Goal: Find specific page/section: Find specific page/section

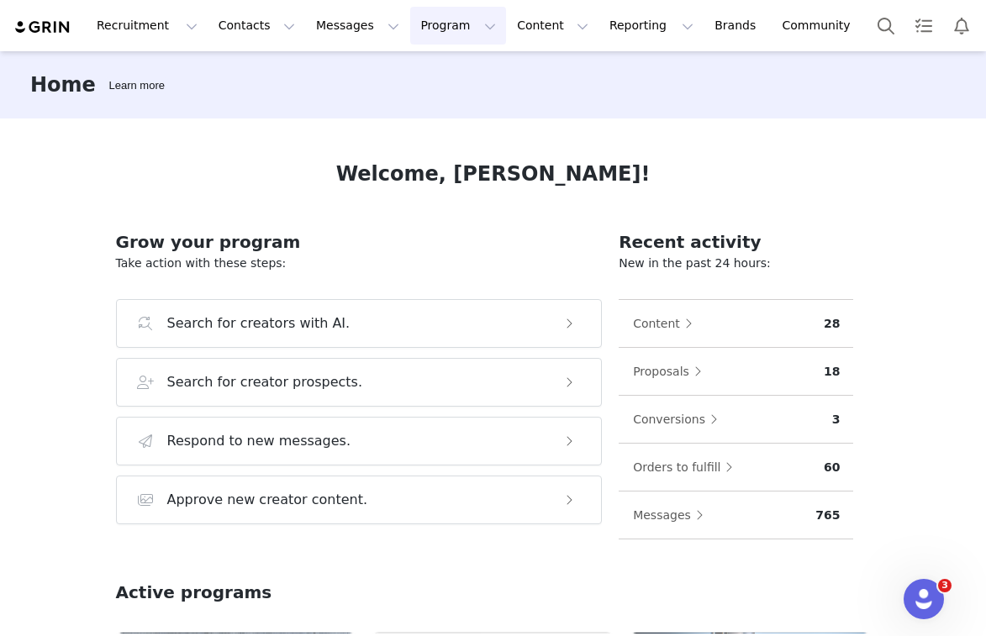
click at [410, 23] on button "Program Program" at bounding box center [458, 26] width 96 height 38
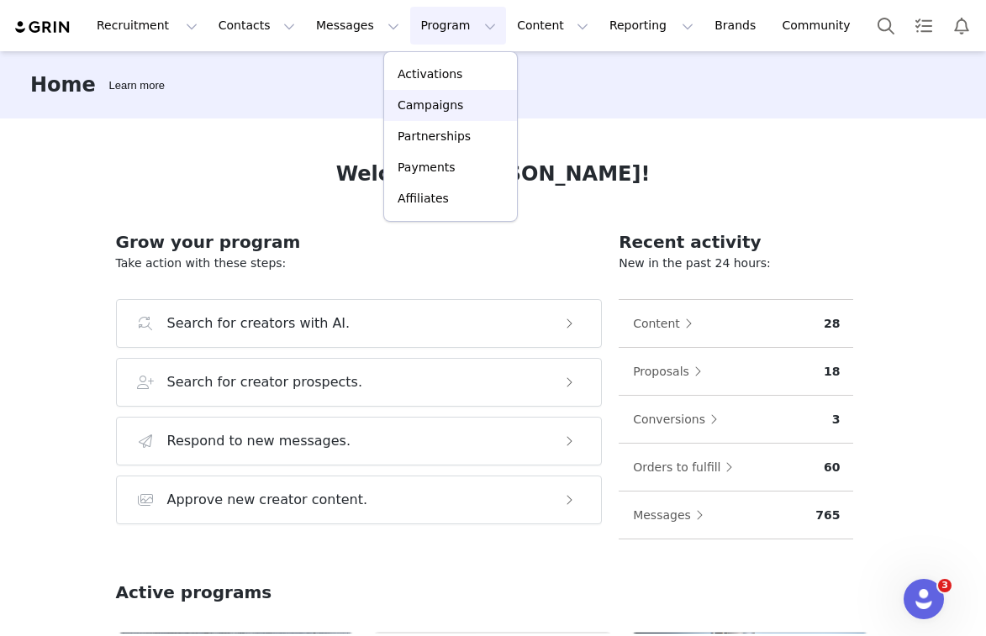
click at [408, 100] on p "Campaigns" at bounding box center [430, 106] width 66 height 18
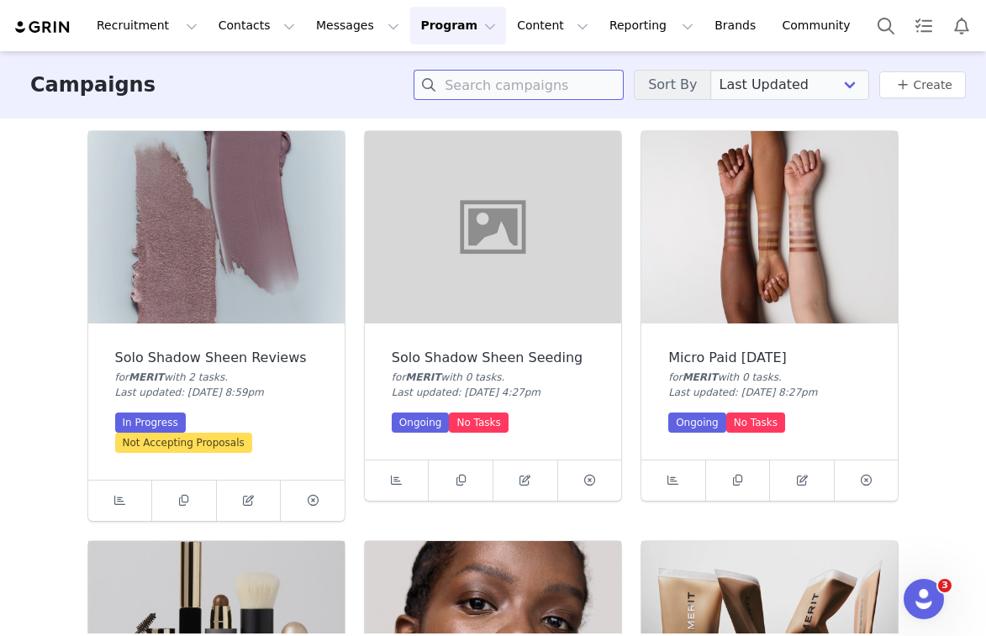
click at [491, 80] on input at bounding box center [518, 85] width 210 height 30
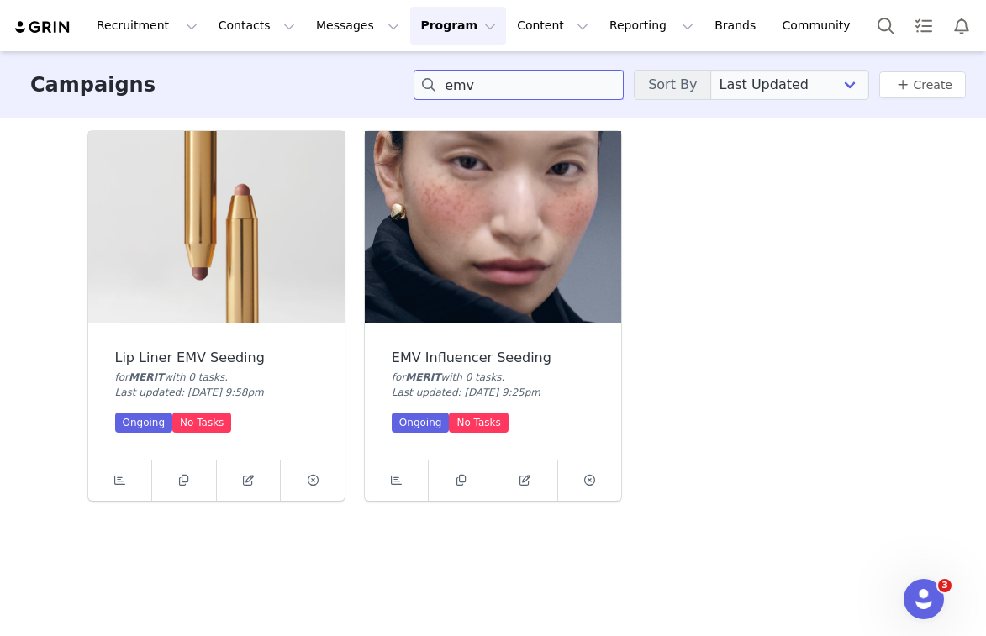
type input "emv"
click at [487, 238] on img at bounding box center [493, 227] width 256 height 192
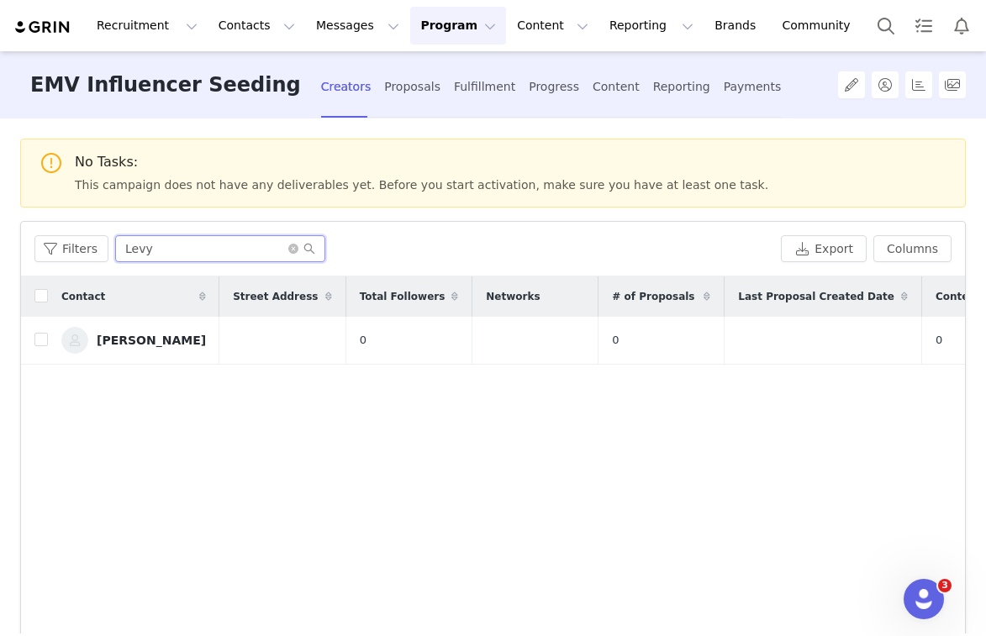
click at [202, 251] on input "Levy" at bounding box center [220, 248] width 210 height 27
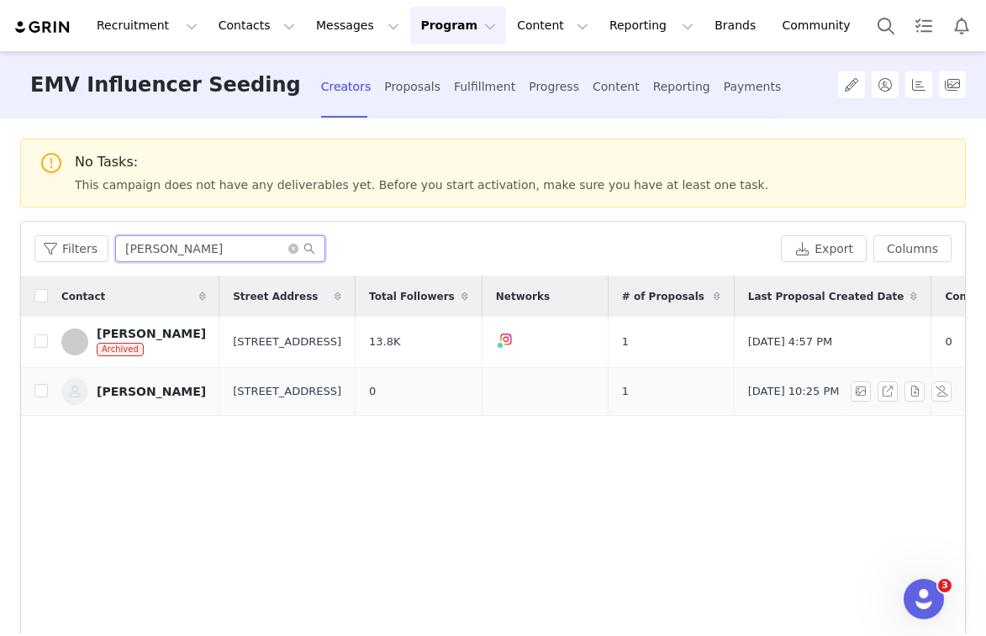
type input "[PERSON_NAME]"
click at [135, 393] on div "[PERSON_NAME]" at bounding box center [151, 391] width 109 height 13
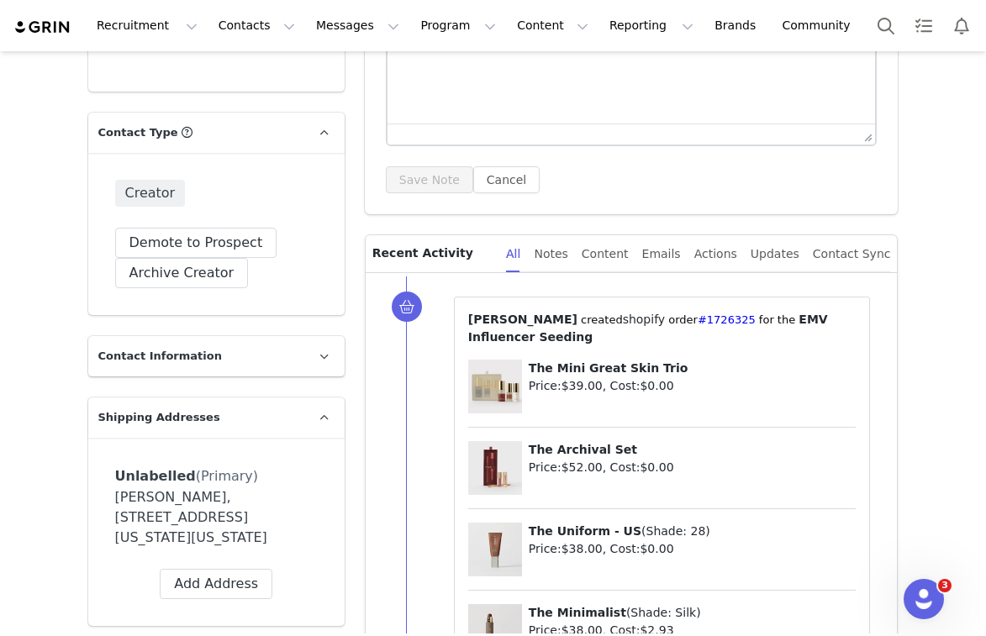
scroll to position [360, 0]
copy link "#1726325"
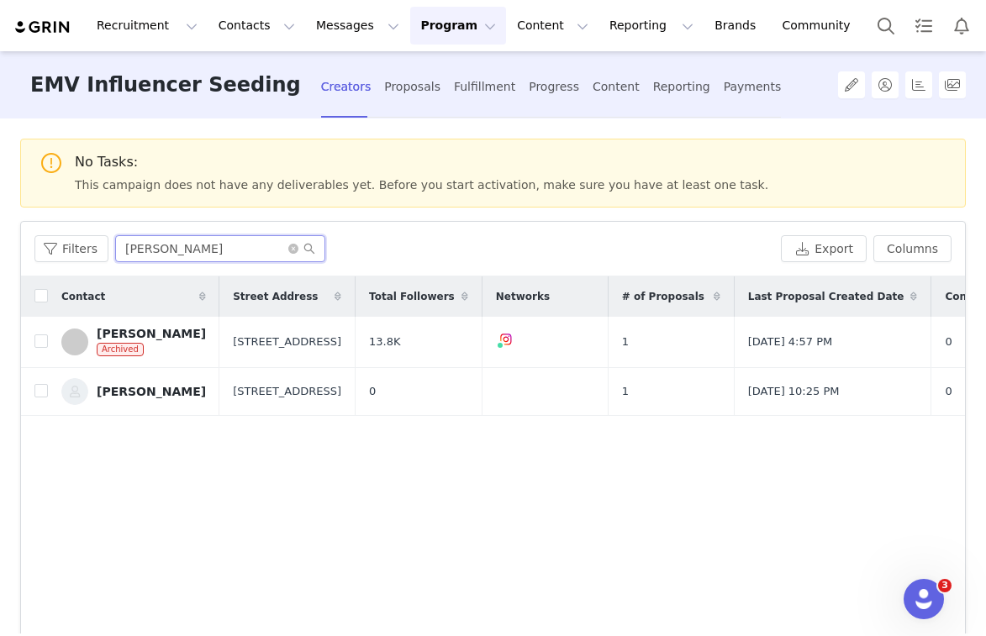
click at [198, 245] on input "[PERSON_NAME]" at bounding box center [220, 248] width 210 height 27
paste input "[PERSON_NAME]"
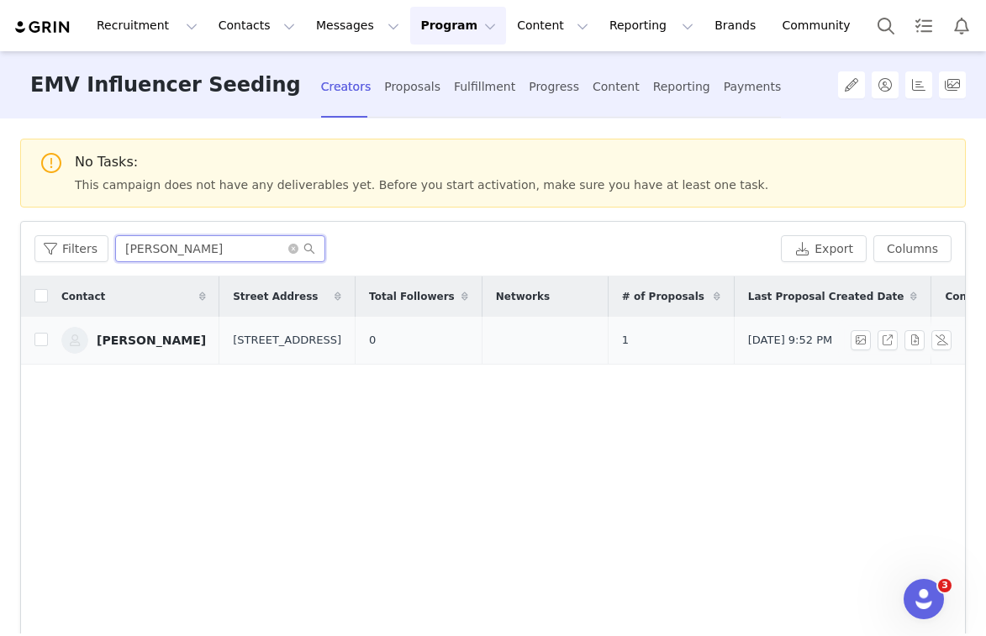
type input "[PERSON_NAME]"
click at [131, 334] on link "[PERSON_NAME]" at bounding box center [133, 340] width 145 height 27
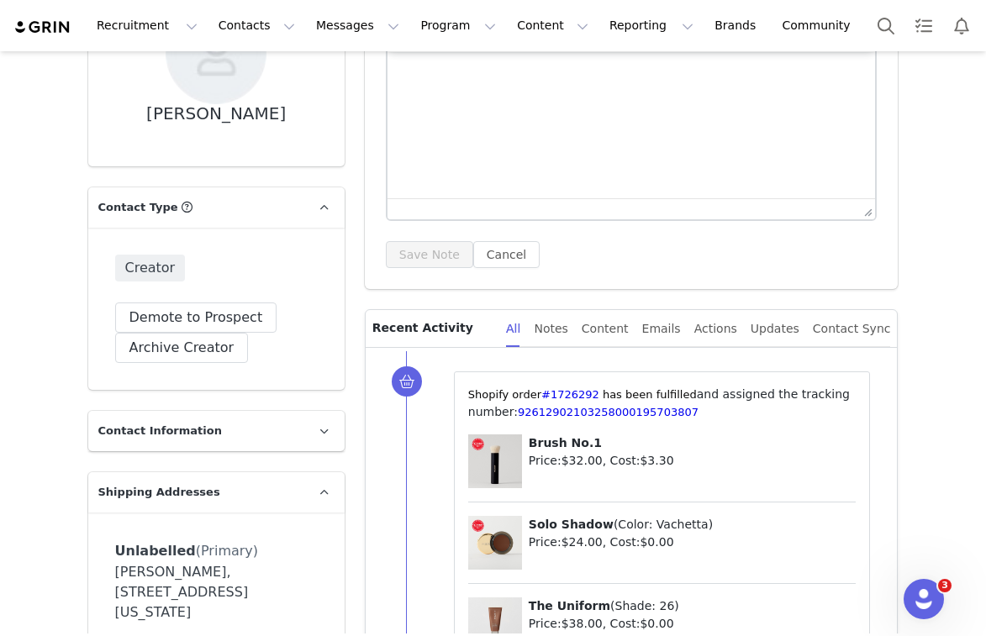
scroll to position [295, 0]
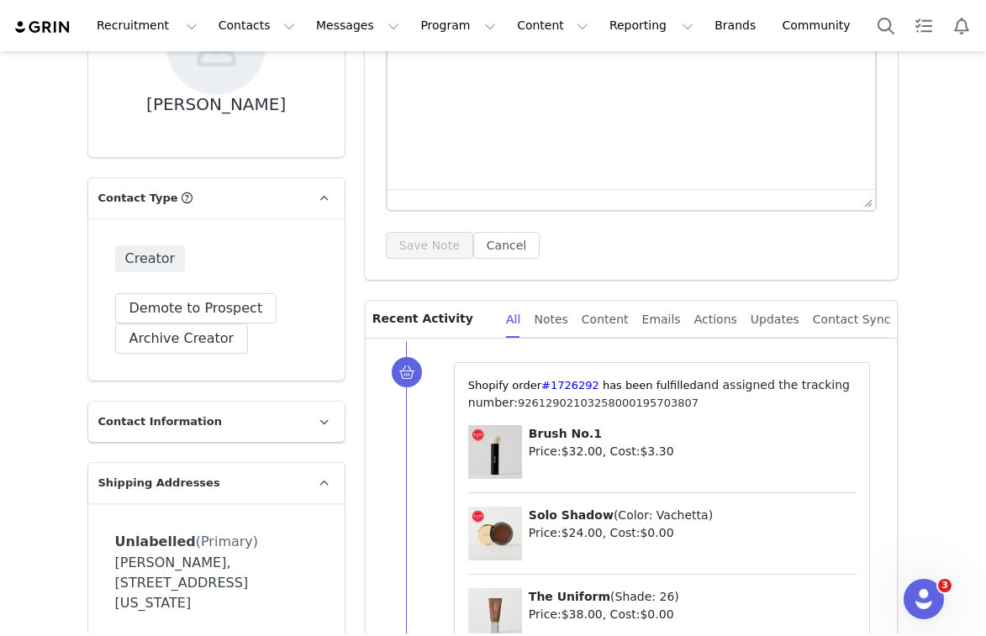
copy link "92612902103258000195703807"
